Goal: Task Accomplishment & Management: Complete application form

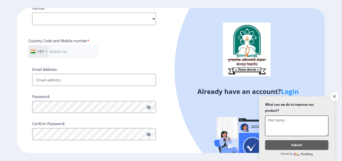
scroll to position [205, 0]
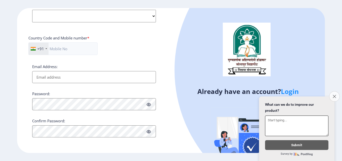
click at [333, 95] on icon "Close survey" at bounding box center [333, 96] width 3 height 3
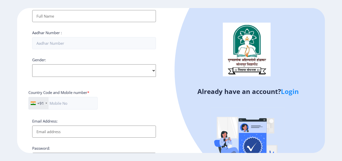
scroll to position [155, 0]
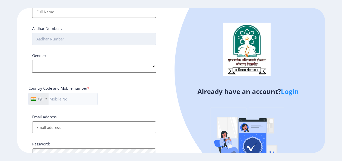
click at [75, 38] on input "Aadhar Number :" at bounding box center [94, 39] width 124 height 12
click at [74, 67] on div "Gender: Select Gender [DEMOGRAPHIC_DATA] [DEMOGRAPHIC_DATA] Other" at bounding box center [94, 63] width 124 height 20
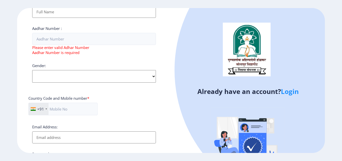
select select "[DEMOGRAPHIC_DATA]"
click at [32, 70] on select "Select Gender [DEMOGRAPHIC_DATA] [DEMOGRAPHIC_DATA] Other" at bounding box center [94, 76] width 124 height 13
click at [74, 107] on input "text" at bounding box center [62, 109] width 69 height 13
click at [128, 115] on div "+91 [GEOGRAPHIC_DATA] ([GEOGRAPHIC_DATA]) +91 [GEOGRAPHIC_DATA] (‫[GEOGRAPHIC_D…" at bounding box center [93, 111] width 131 height 17
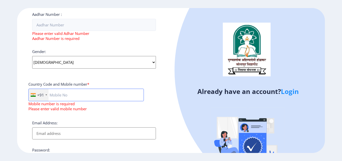
scroll to position [180, 0]
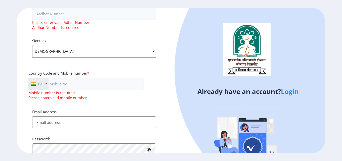
click at [170, 100] on div "Register Applicant First Name: Applicant Middle Name: Applicant Last Name: Moth…" at bounding box center [94, 80] width 154 height 145
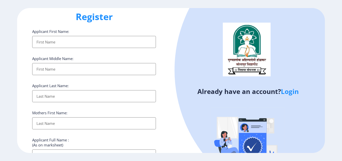
scroll to position [0, 0]
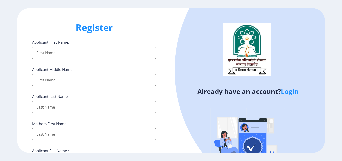
click at [288, 93] on link "Login" at bounding box center [290, 91] width 18 height 9
